Goal: Register for event/course

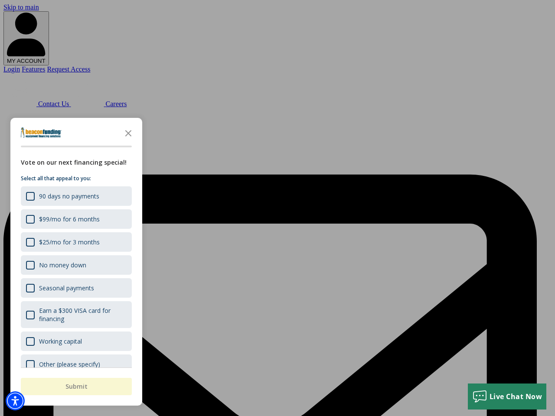
click at [278, 208] on div "button" at bounding box center [277, 208] width 555 height 416
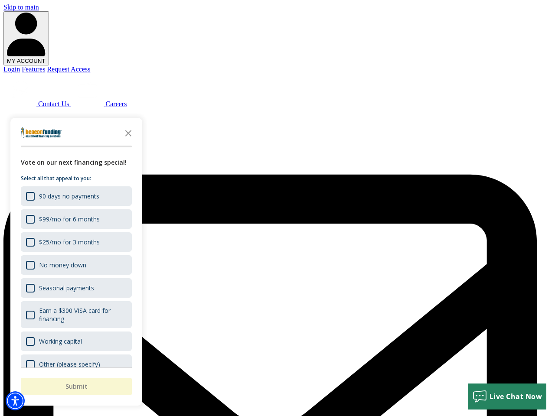
click at [15, 401] on img "Accessibility Menu" at bounding box center [15, 401] width 19 height 19
